Goal: Information Seeking & Learning: Learn about a topic

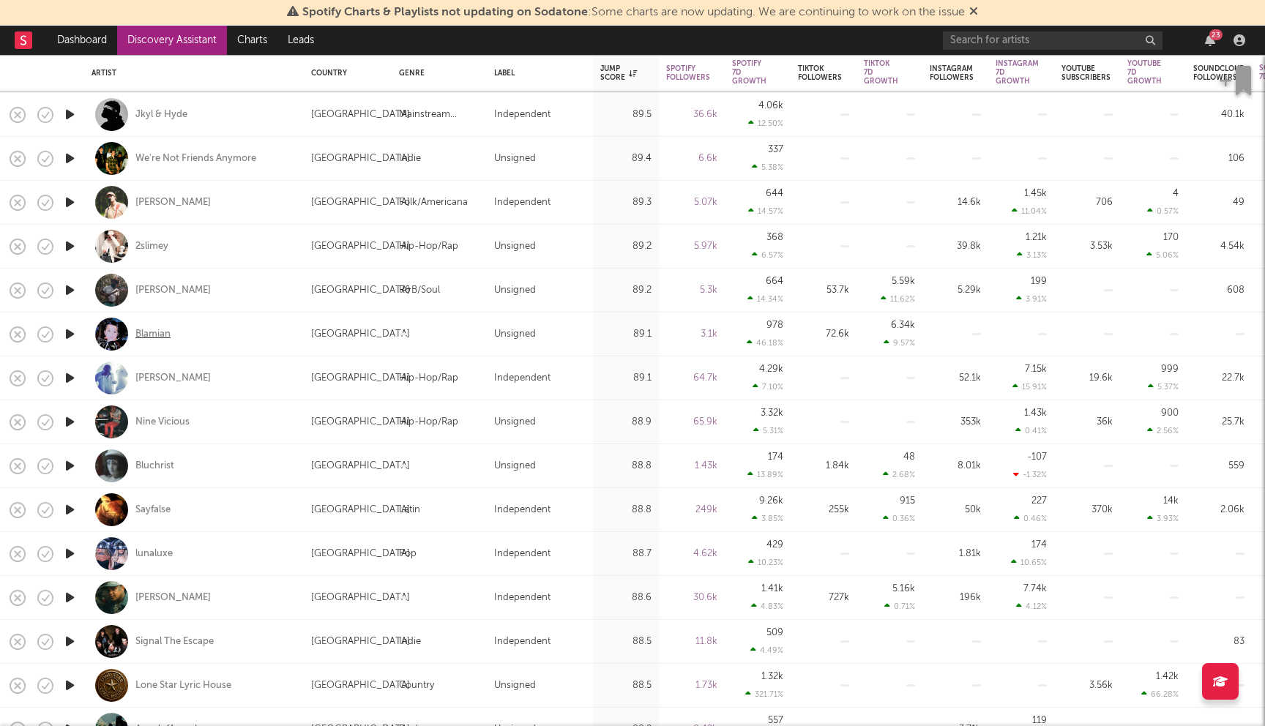
click at [160, 331] on div "Blamian" at bounding box center [152, 334] width 35 height 13
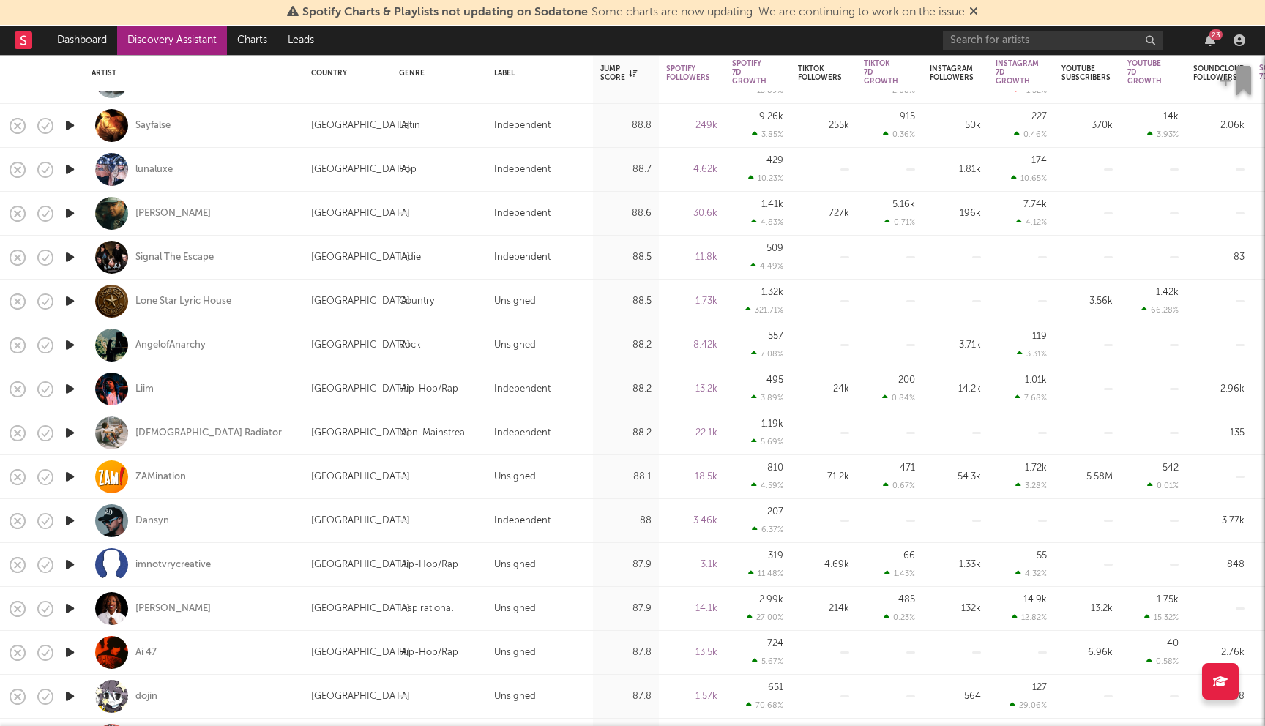
click at [978, 8] on icon at bounding box center [973, 11] width 9 height 12
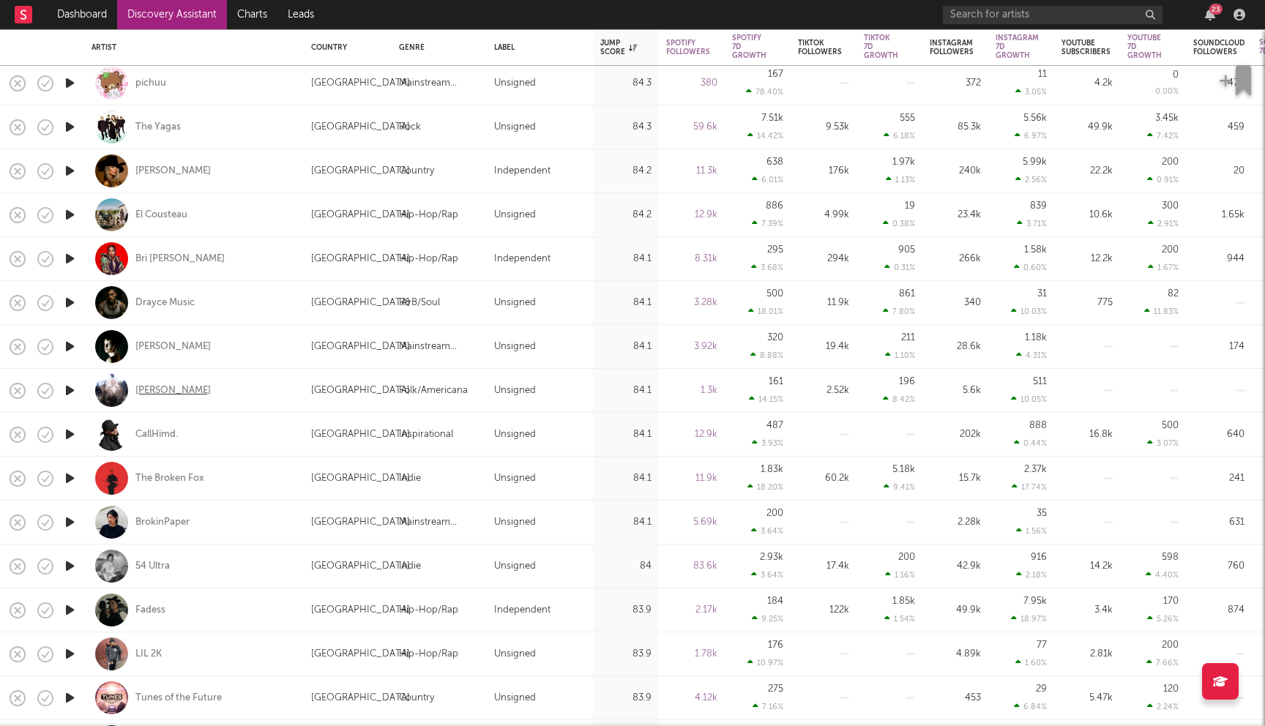
click at [166, 387] on div "Dylan Thom" at bounding box center [172, 390] width 75 height 13
click at [170, 516] on div "BrokinPaper" at bounding box center [162, 522] width 54 height 13
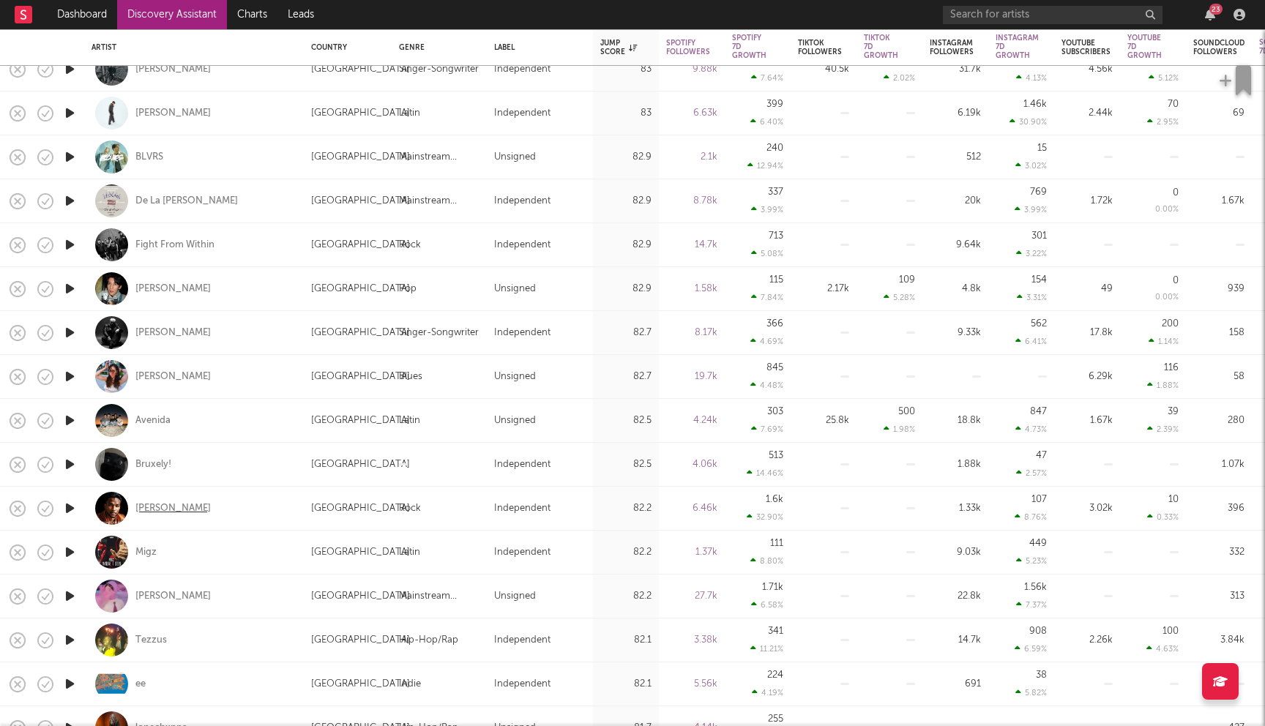
click at [151, 509] on div "Martone" at bounding box center [172, 508] width 75 height 13
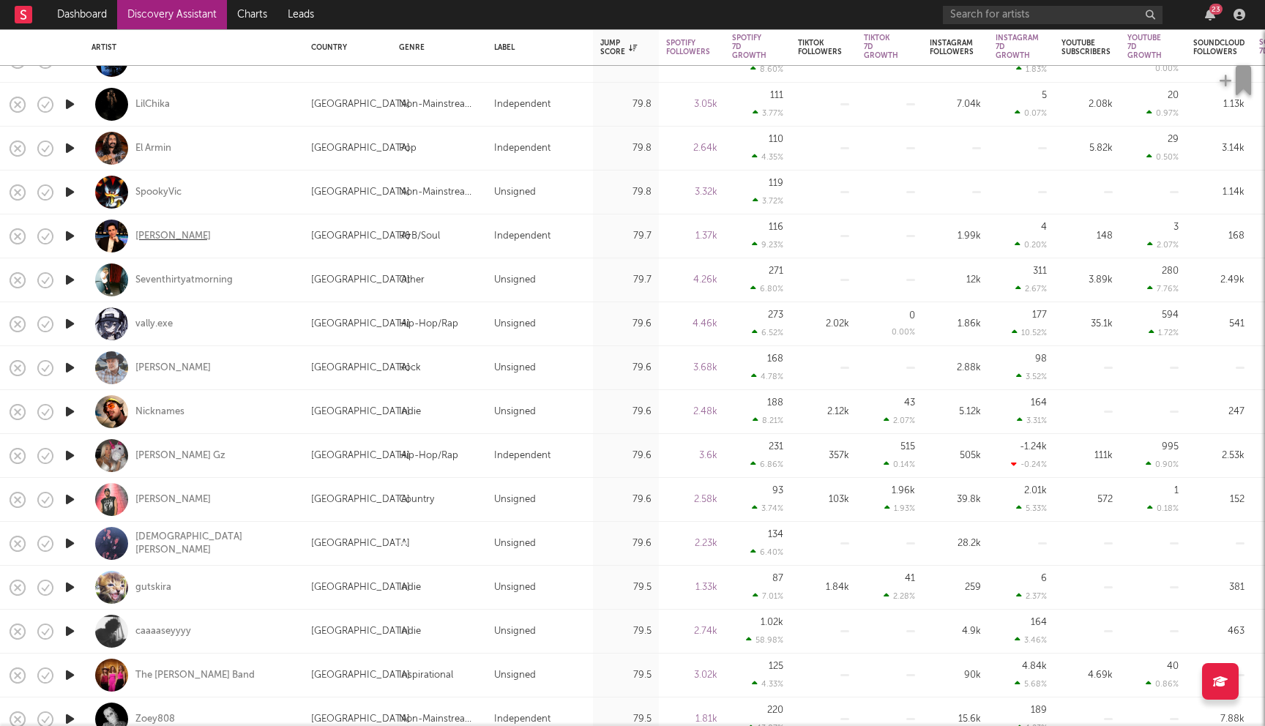
click at [170, 236] on div "[PERSON_NAME]" at bounding box center [172, 236] width 75 height 13
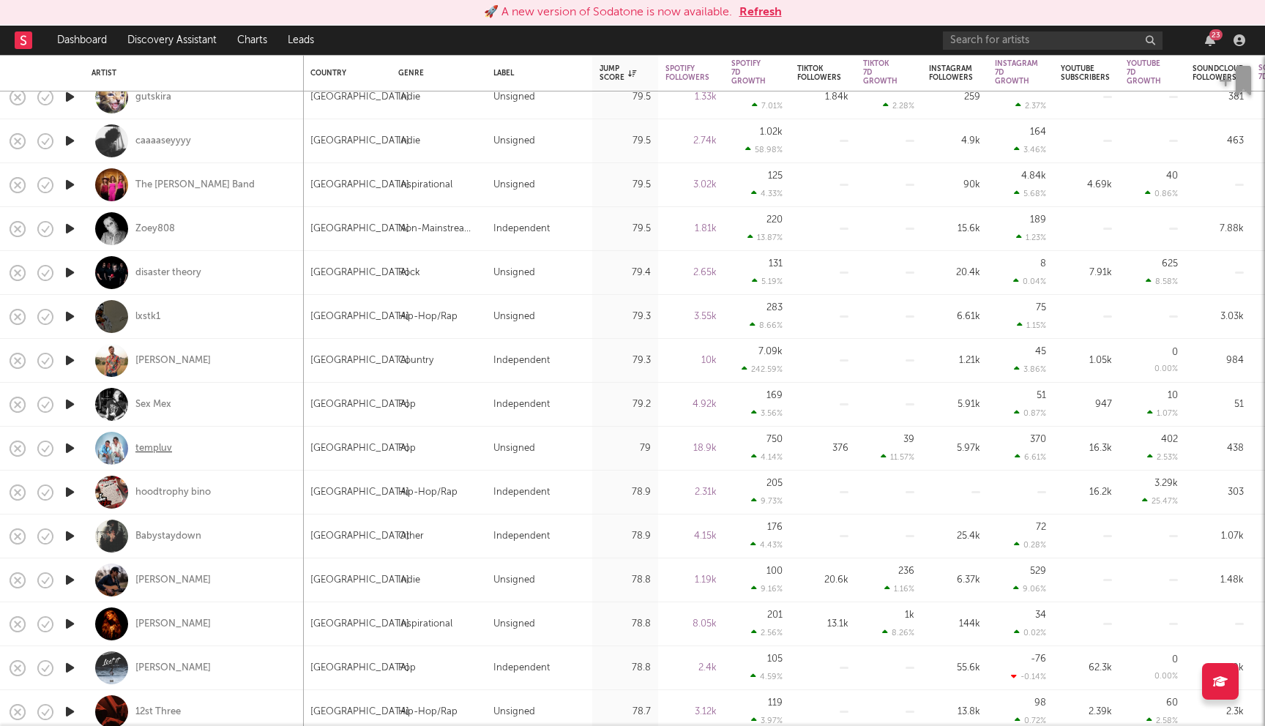
click at [152, 449] on div "templuv" at bounding box center [153, 448] width 37 height 13
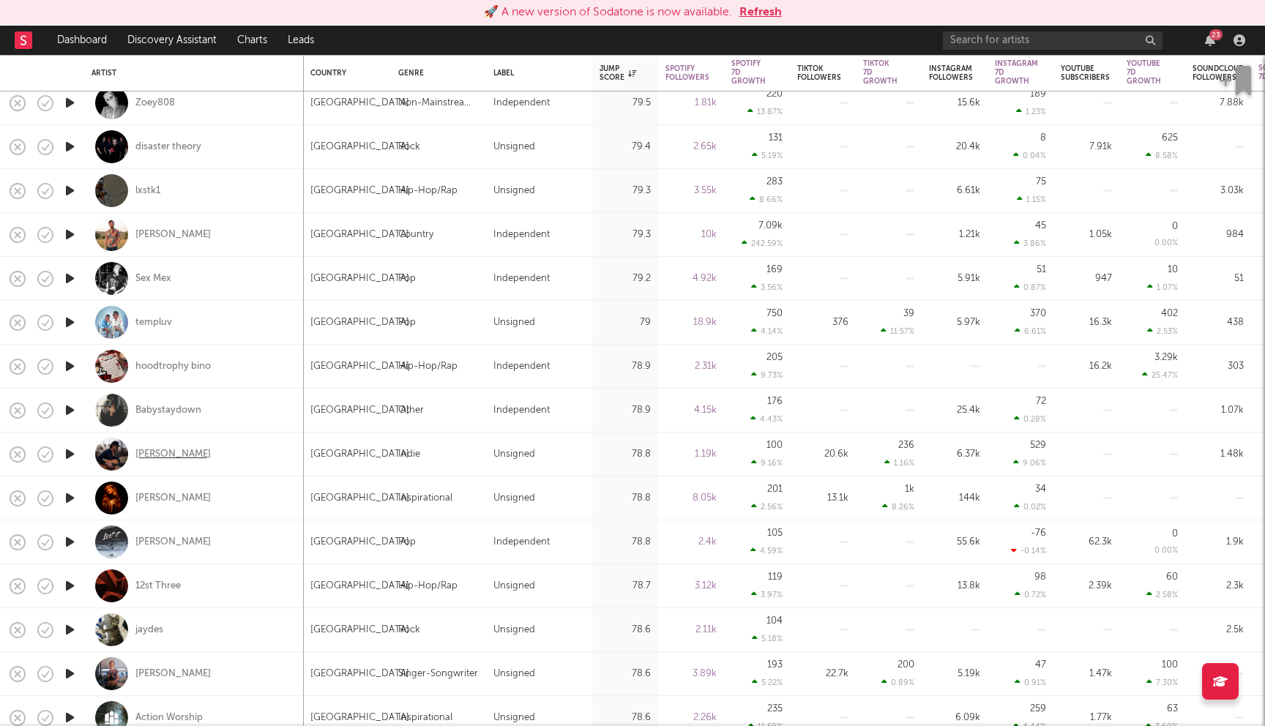
click at [208, 449] on div "Andrew Martinez" at bounding box center [172, 454] width 75 height 13
click at [157, 457] on div "Andrew Martinez" at bounding box center [172, 454] width 75 height 13
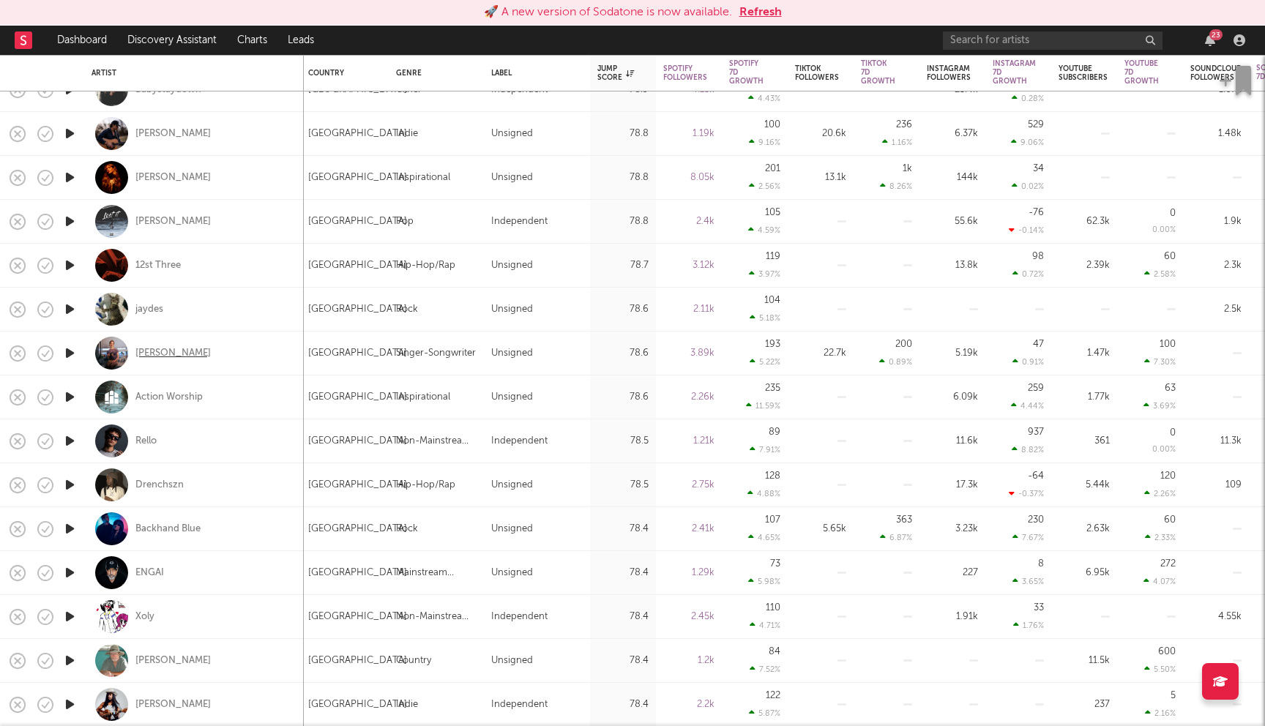
click at [146, 348] on div "amelie kalia" at bounding box center [172, 353] width 75 height 13
click at [750, 4] on button "Refresh" at bounding box center [760, 13] width 42 height 18
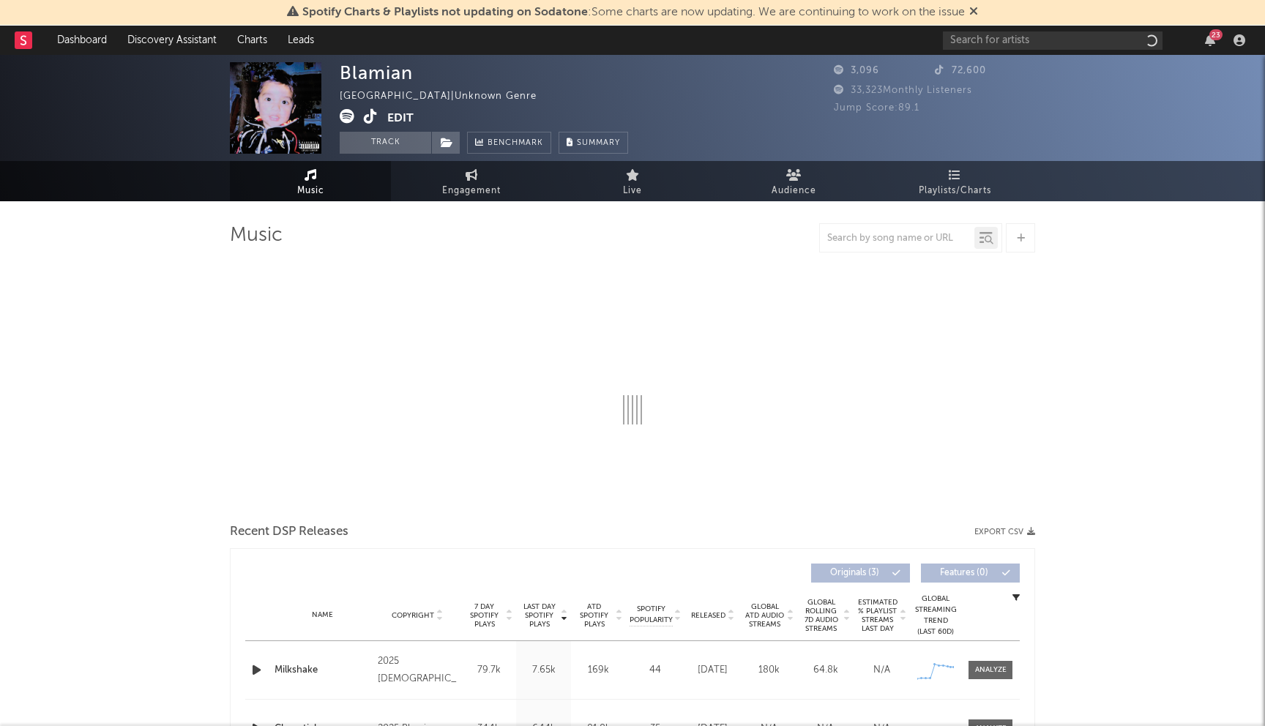
select select "1w"
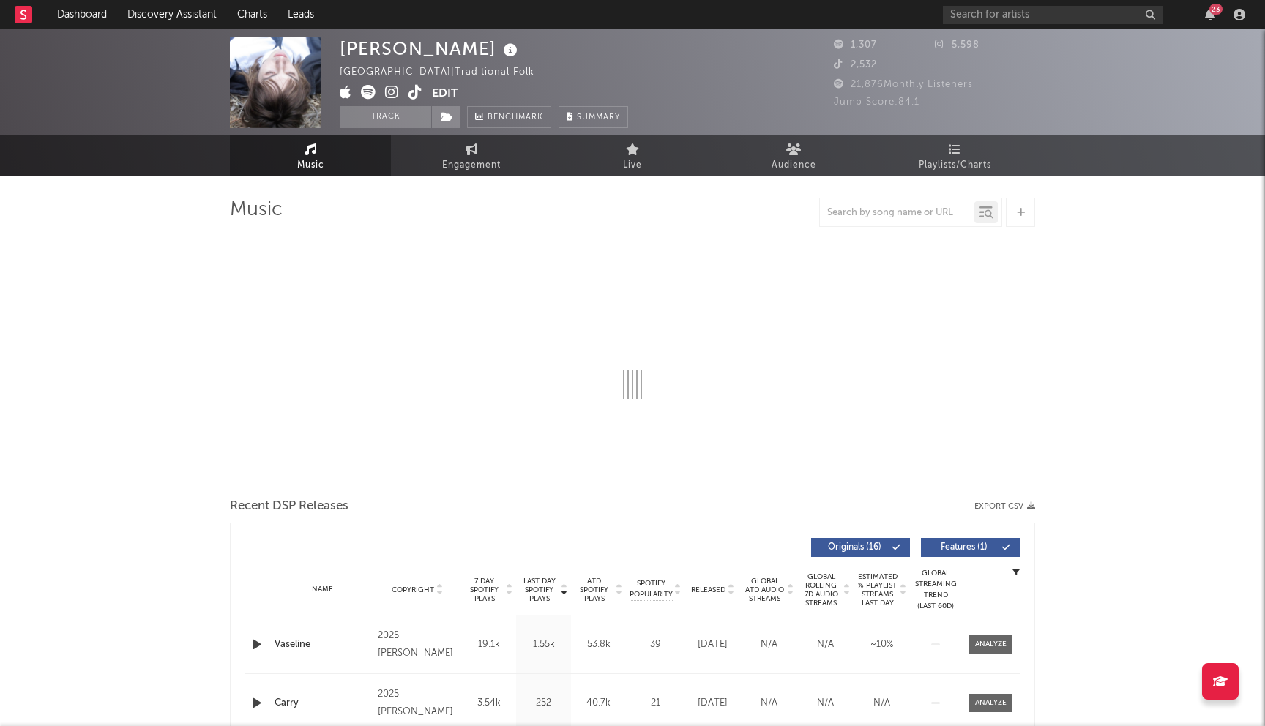
select select "1w"
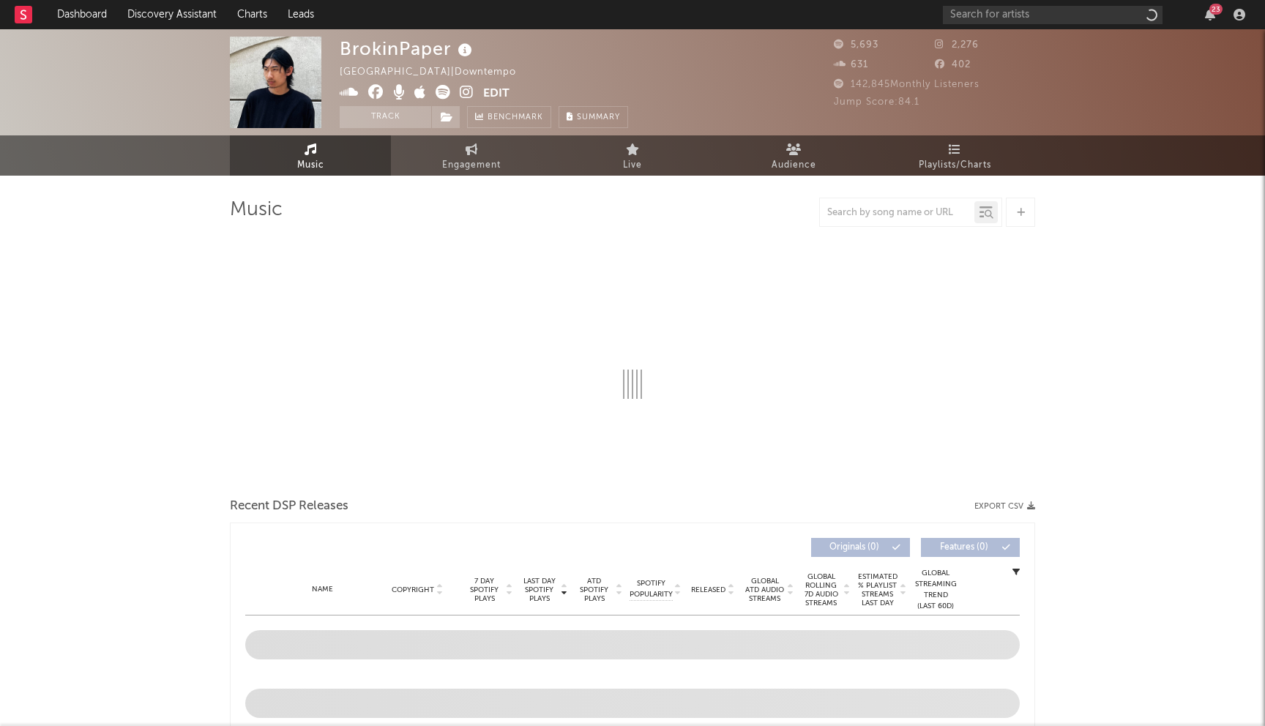
select select "6m"
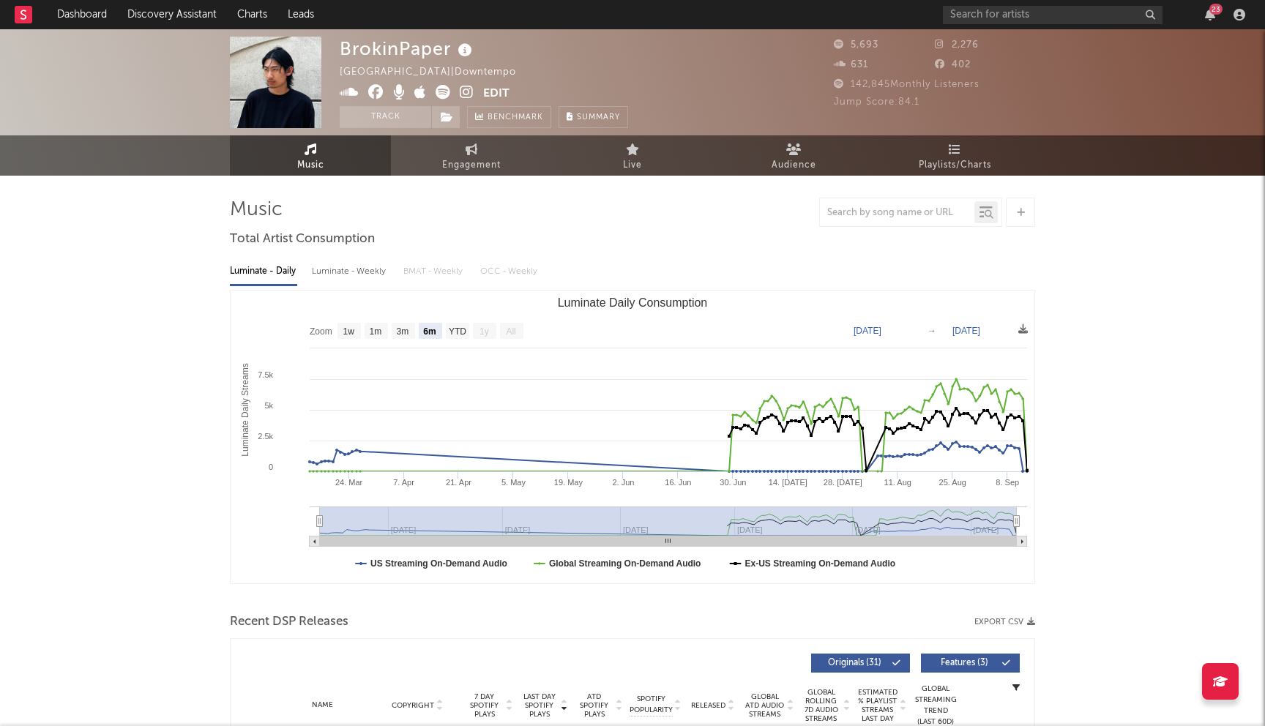
click at [375, 91] on icon at bounding box center [375, 92] width 15 height 15
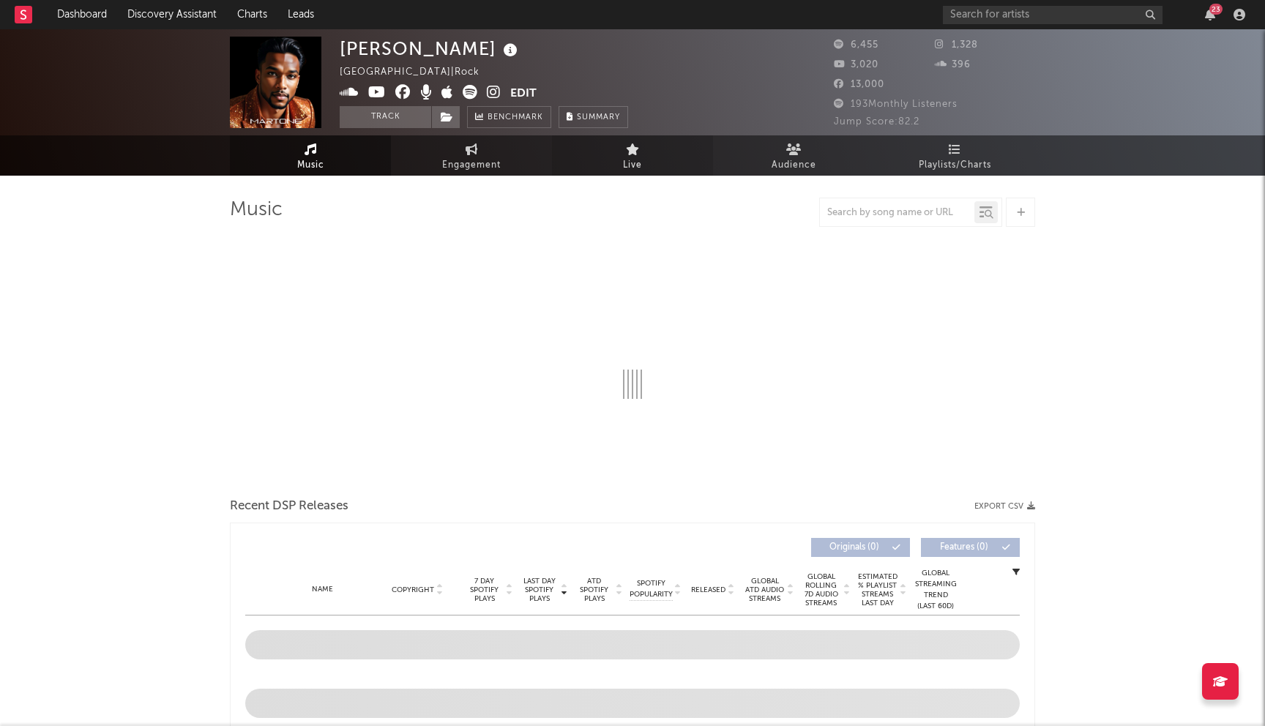
select select "1w"
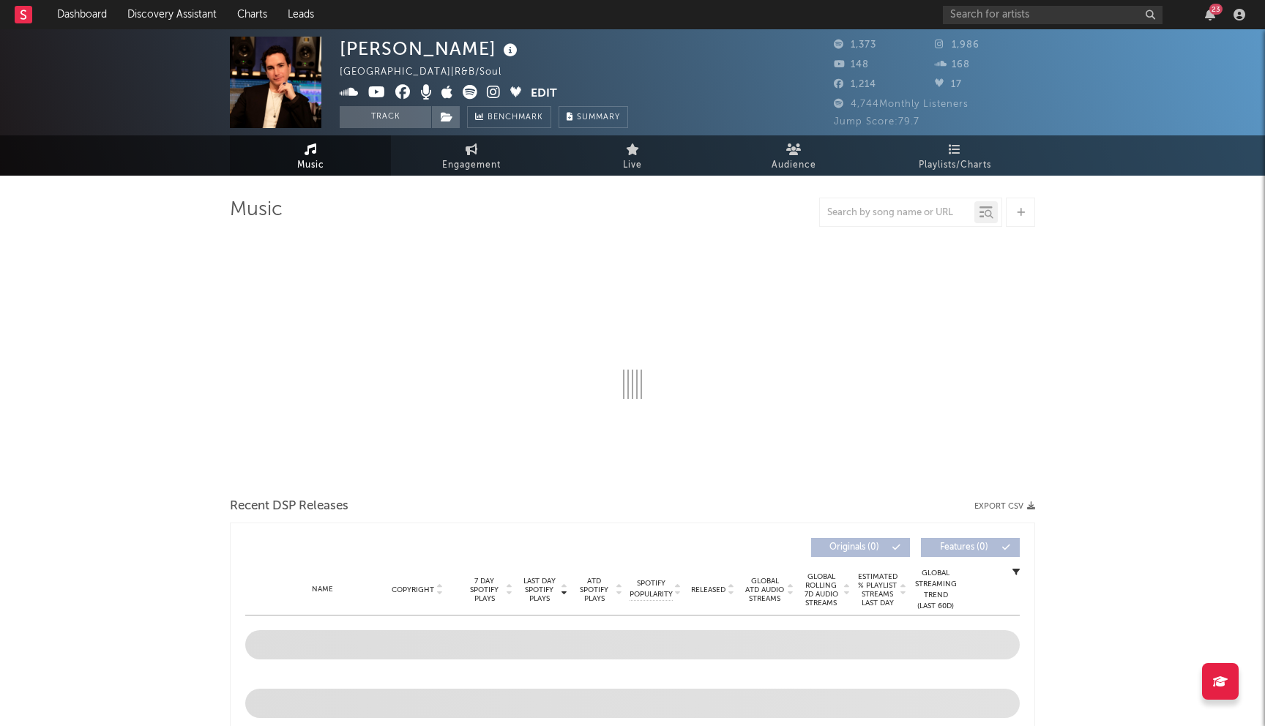
select select "1w"
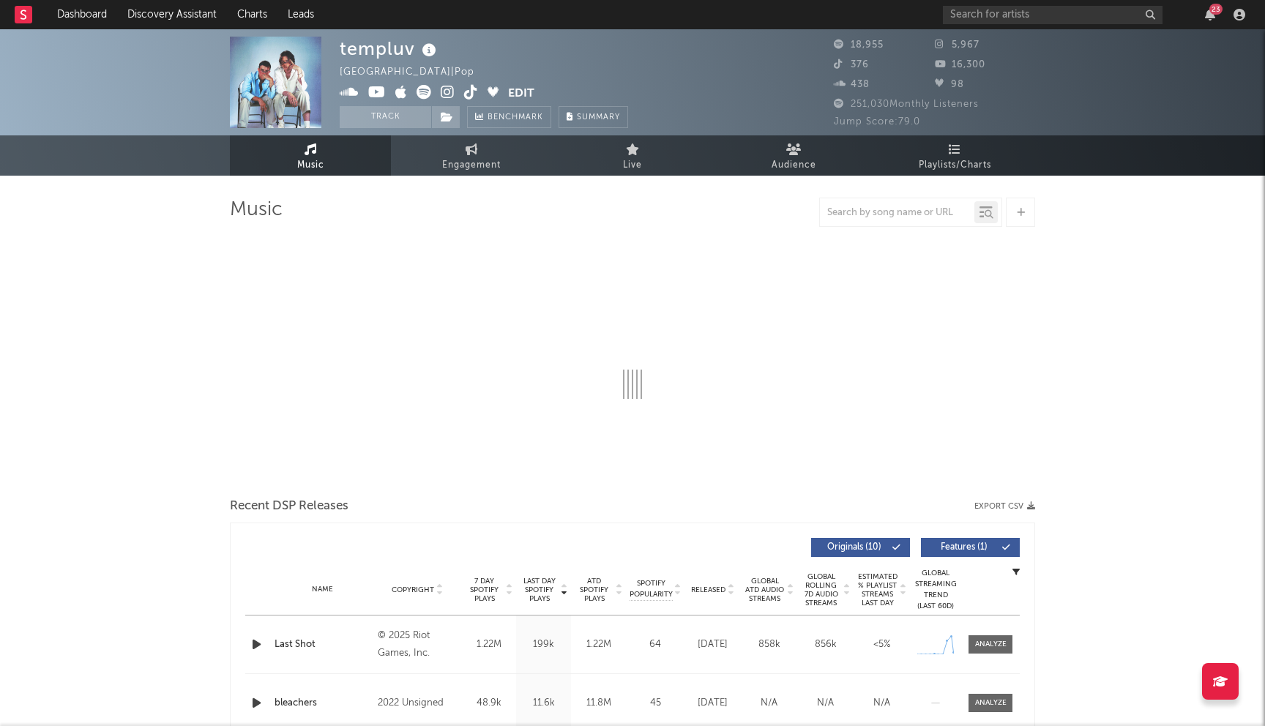
select select "6m"
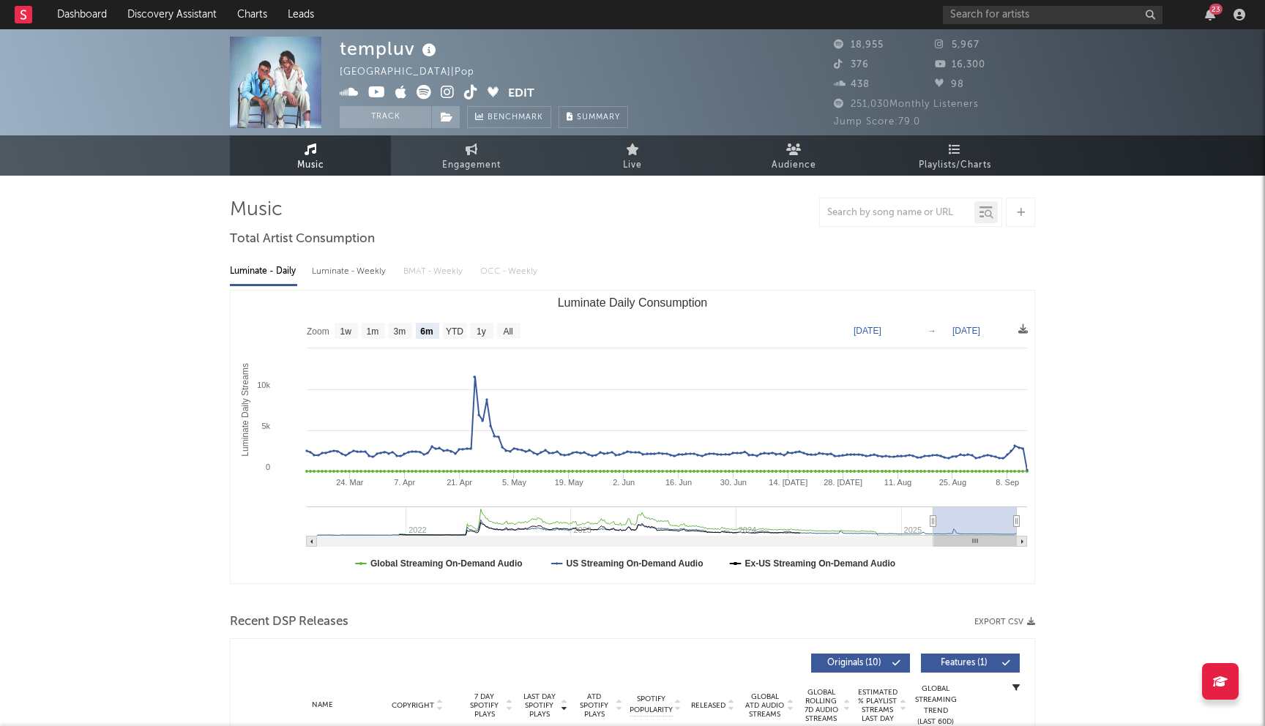
click at [374, 93] on icon at bounding box center [377, 92] width 18 height 15
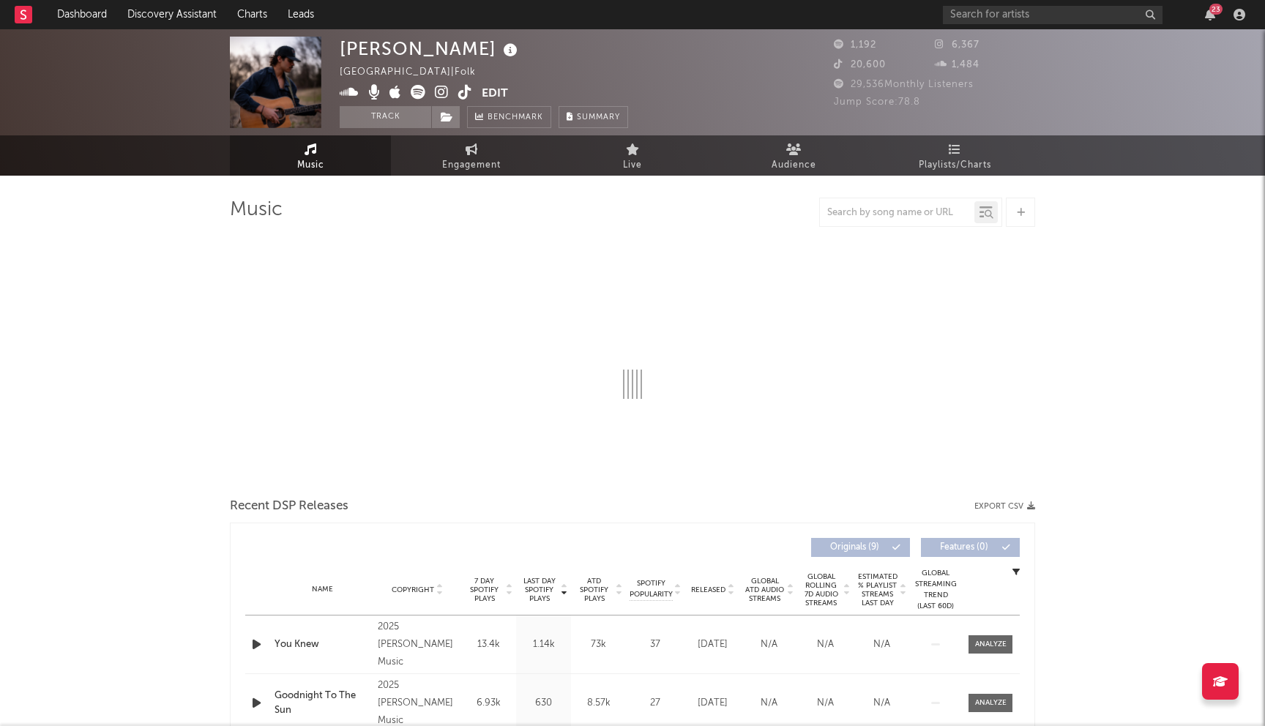
select select "1w"
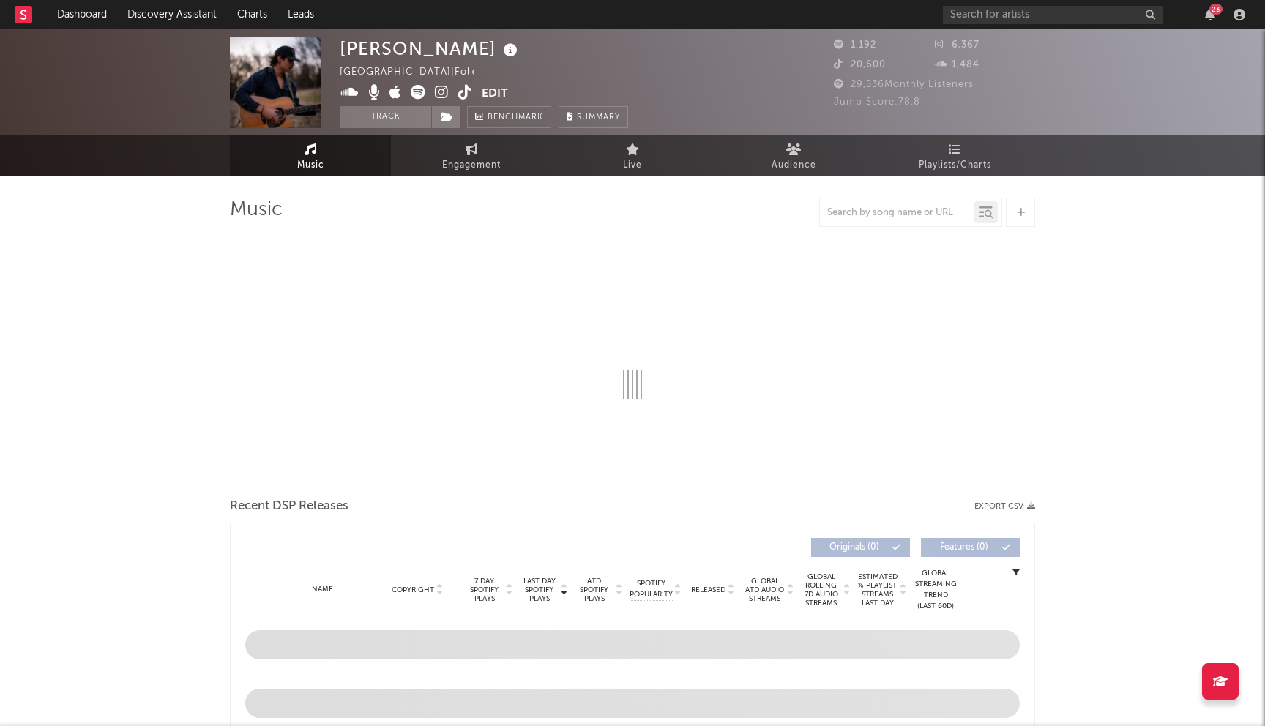
select select "1w"
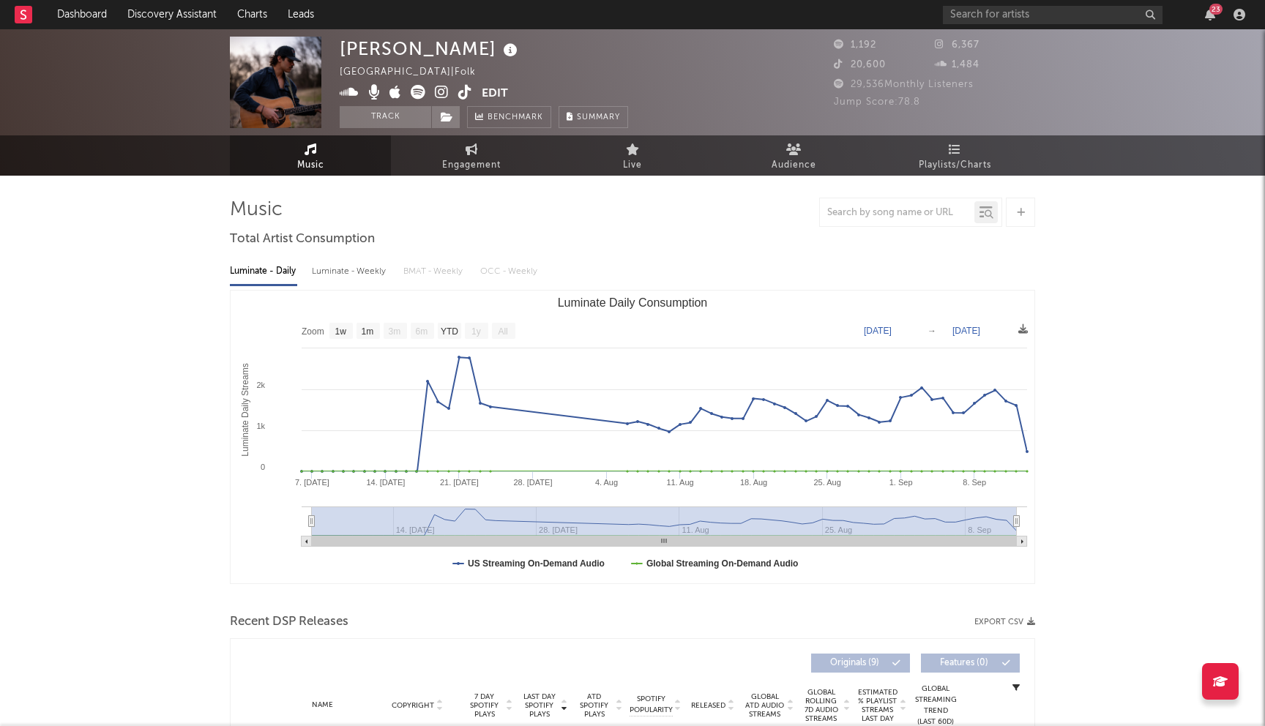
click at [444, 94] on icon at bounding box center [442, 92] width 14 height 15
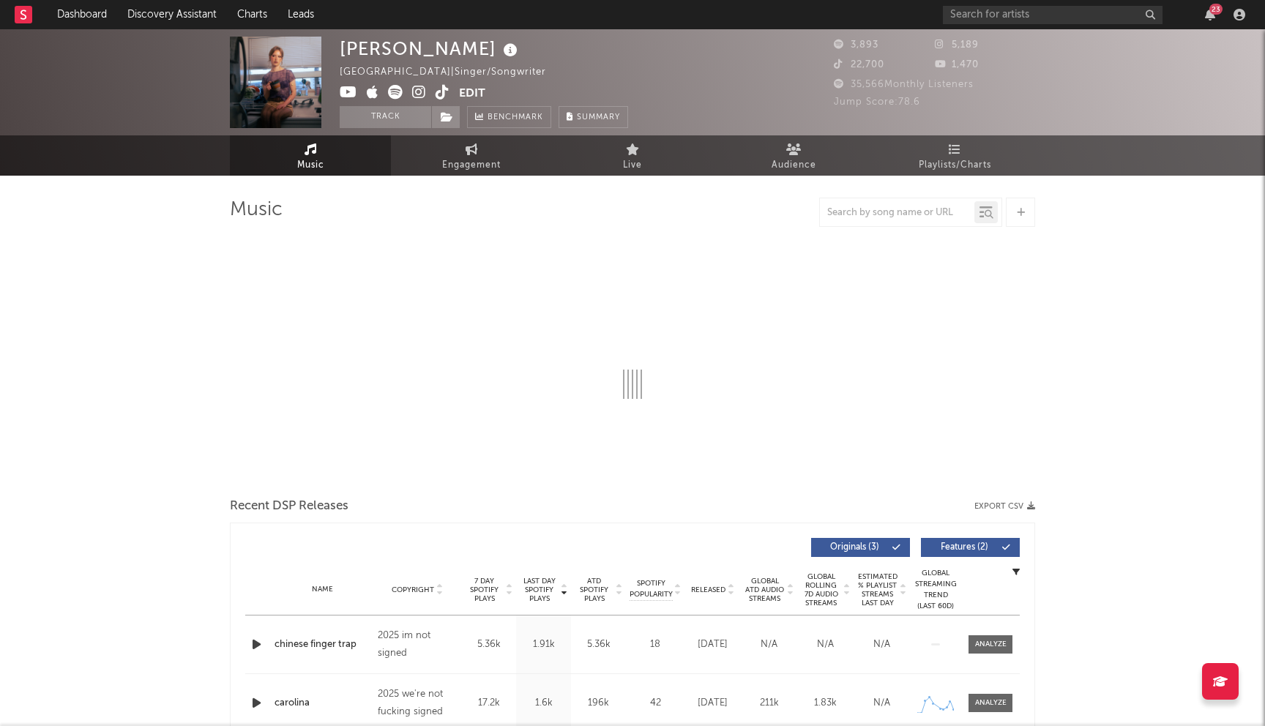
select select "1w"
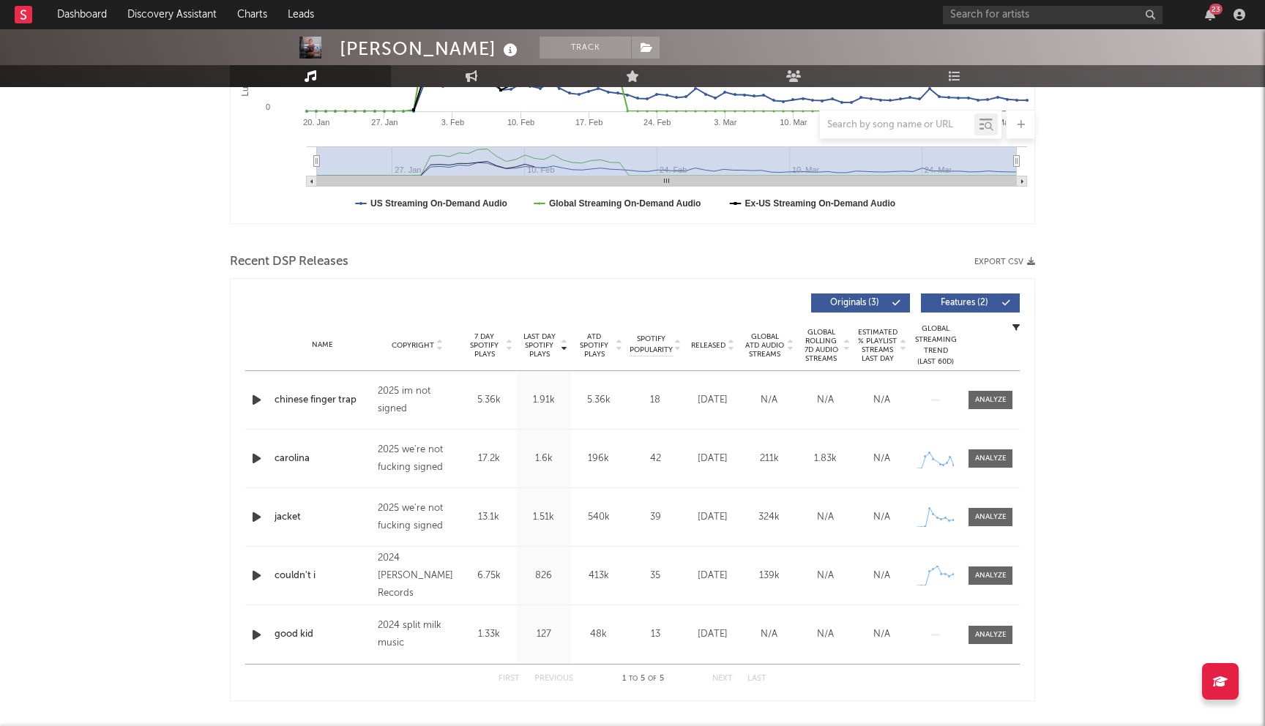
scroll to position [430, 0]
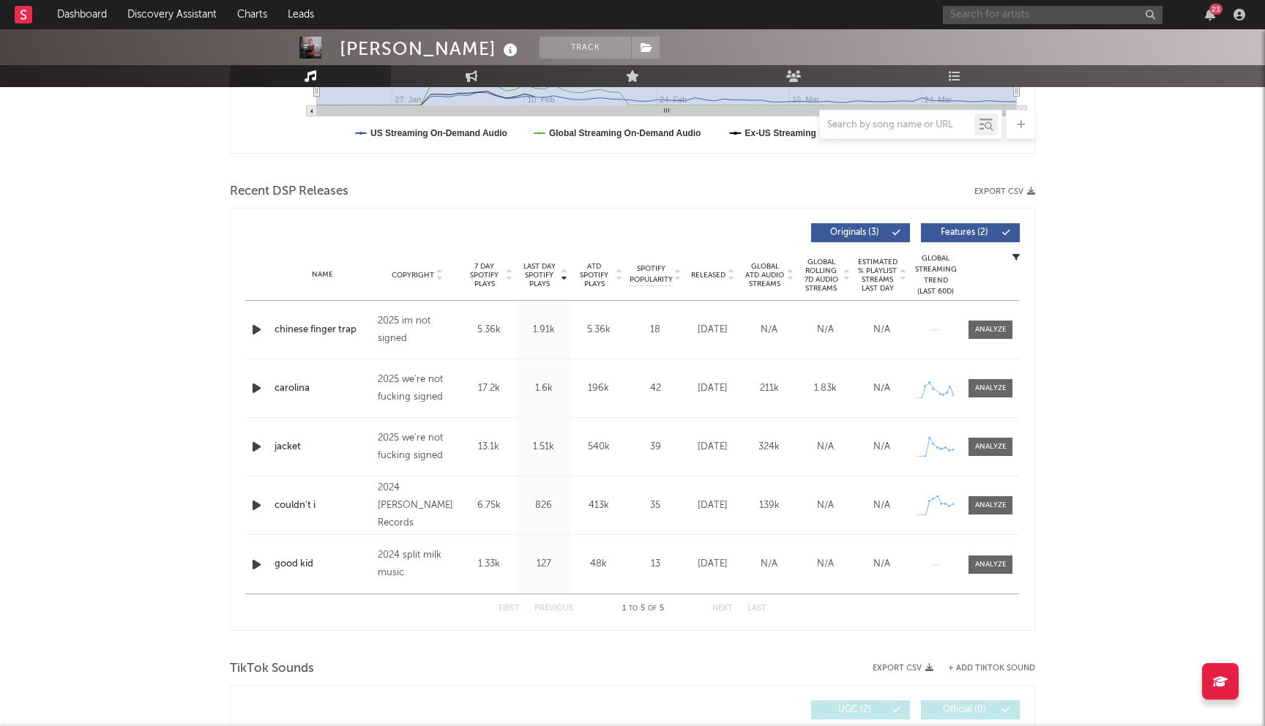
click at [995, 16] on input "text" at bounding box center [1053, 15] width 220 height 18
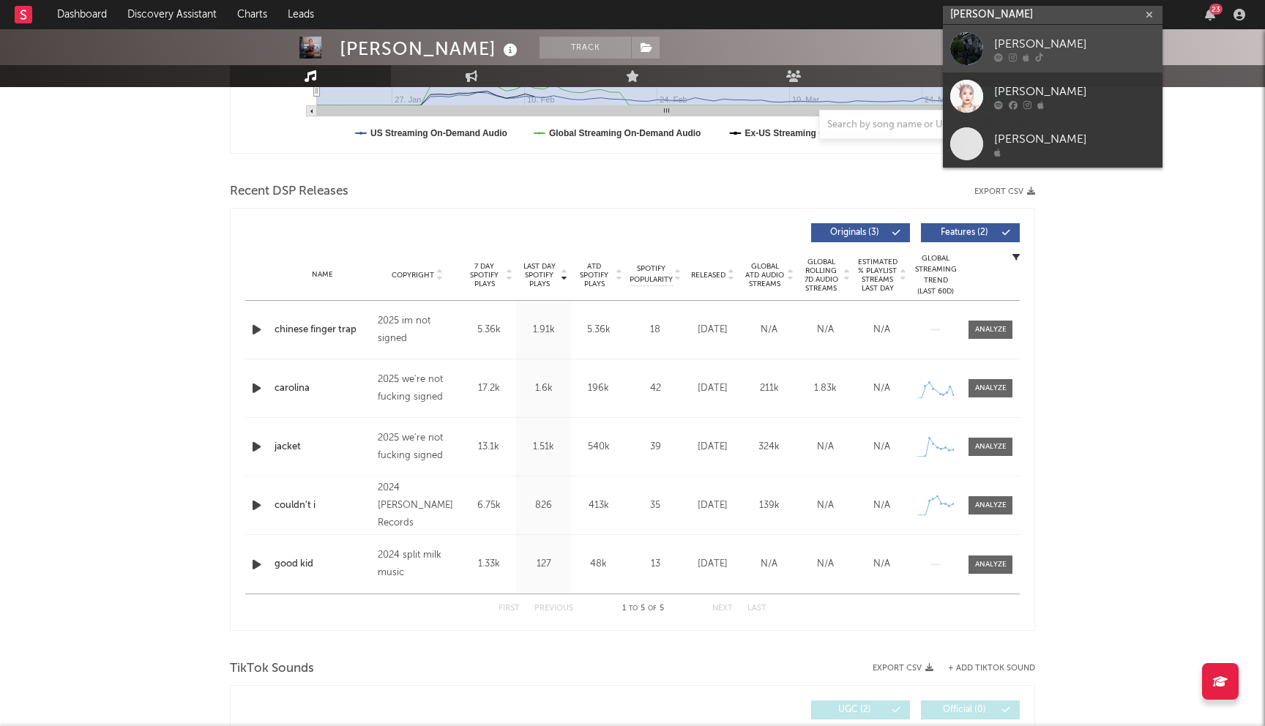
type input "jack zhang"
click at [1041, 35] on div "[PERSON_NAME]" at bounding box center [1074, 44] width 161 height 18
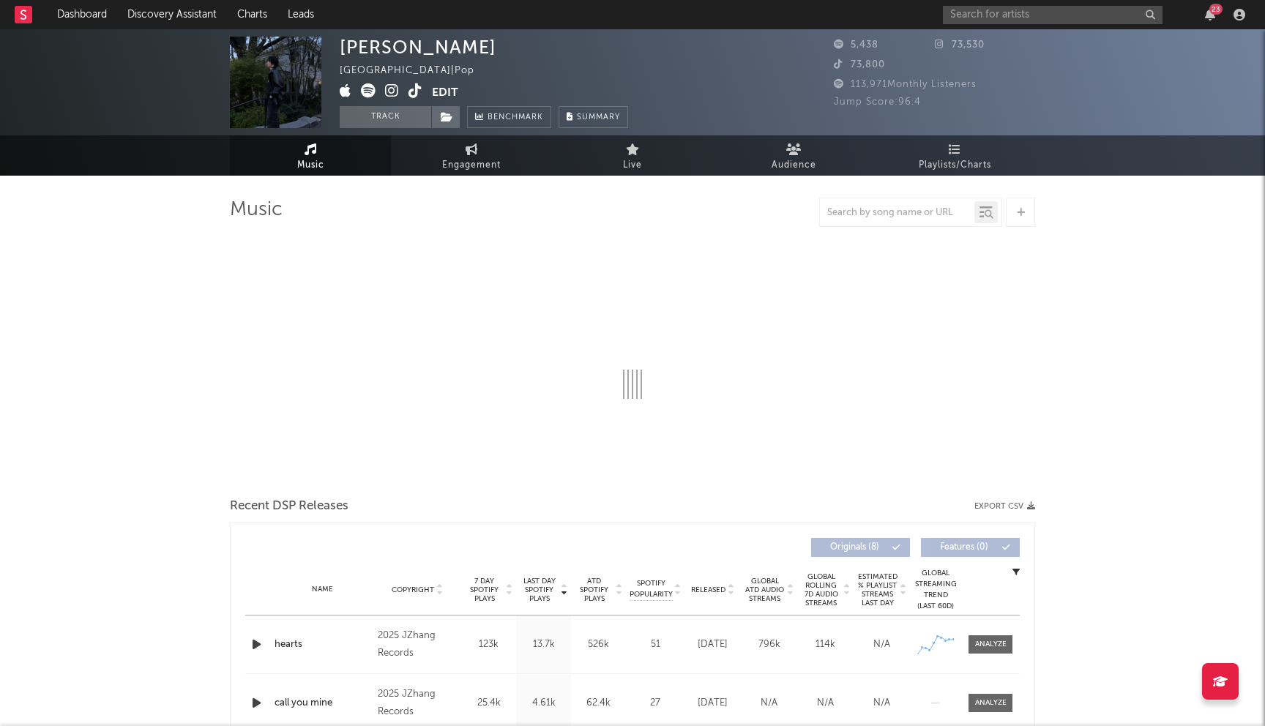
select select "1w"
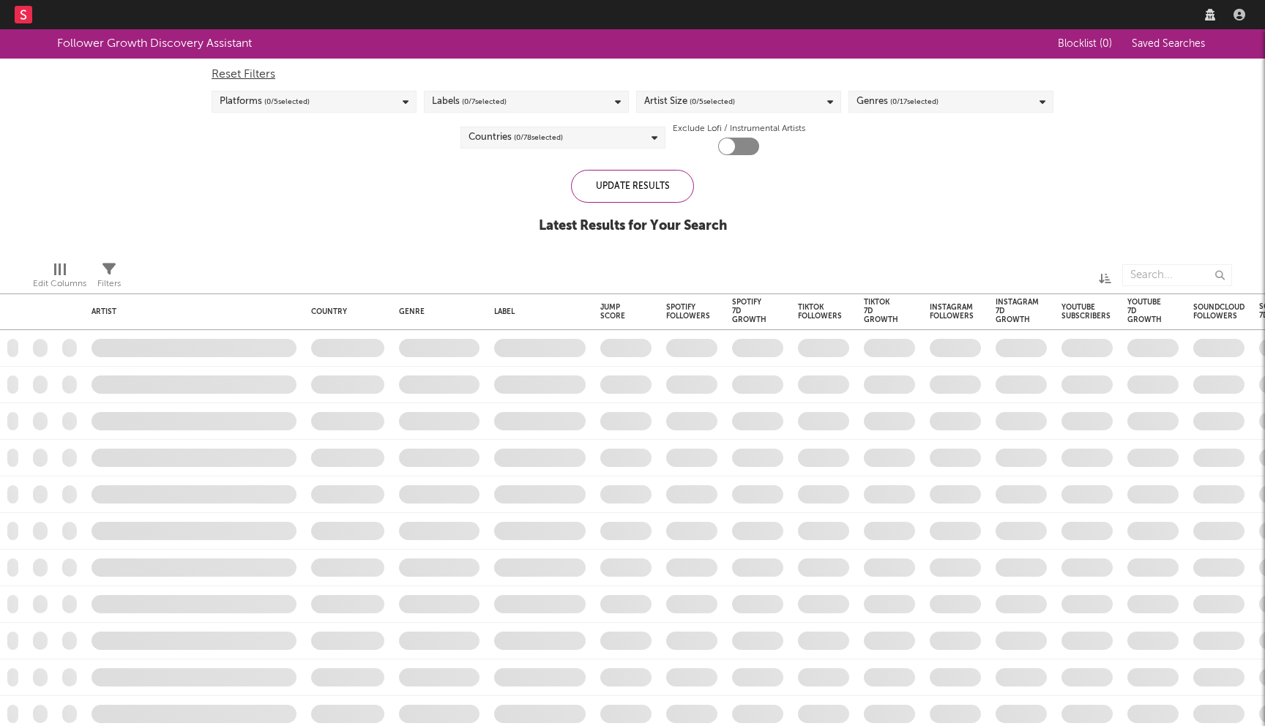
checkbox input "true"
